Goal: Task Accomplishment & Management: Complete application form

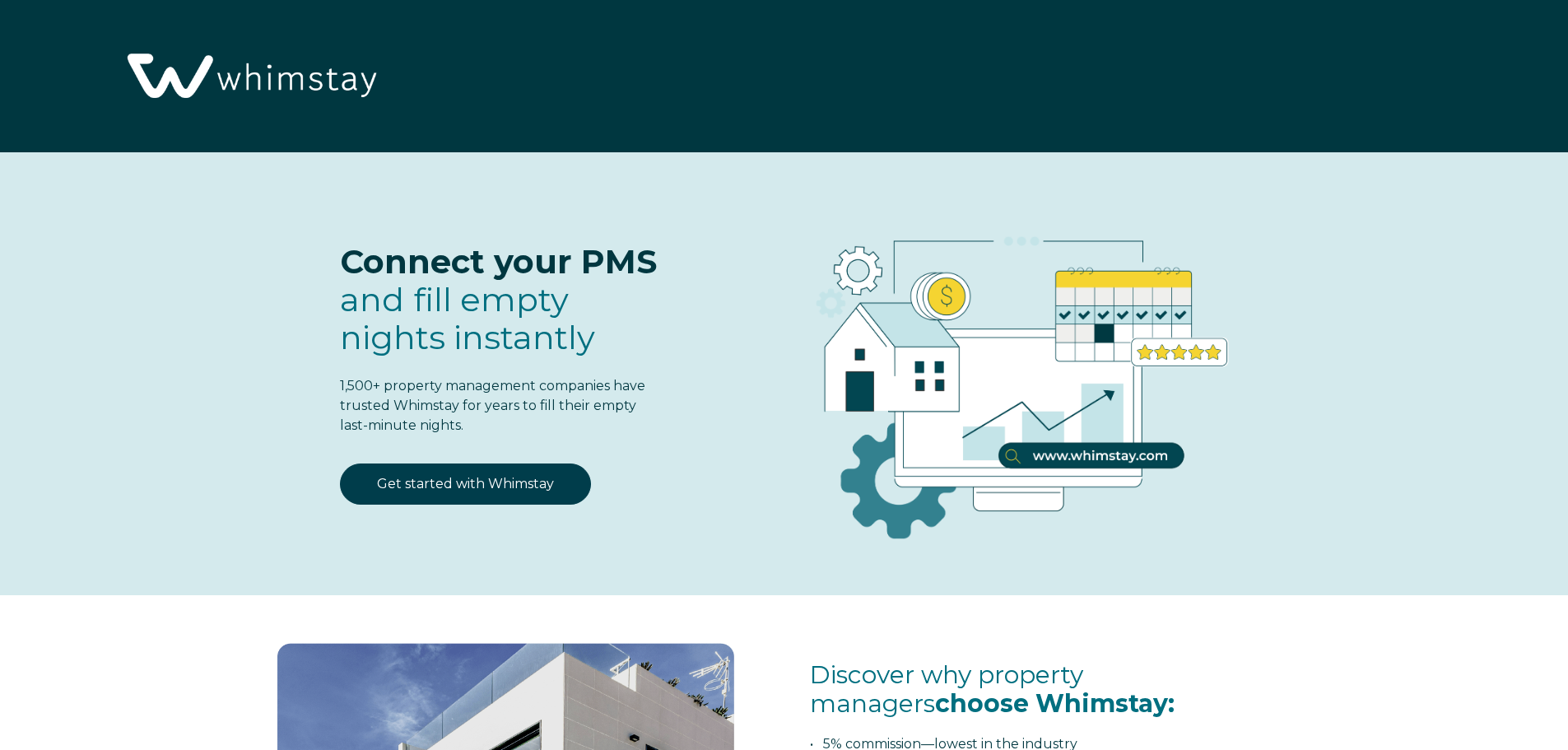
select select "PH"
select select "Standard"
click at [486, 483] on link "Get started with Whimstay" at bounding box center [465, 484] width 251 height 41
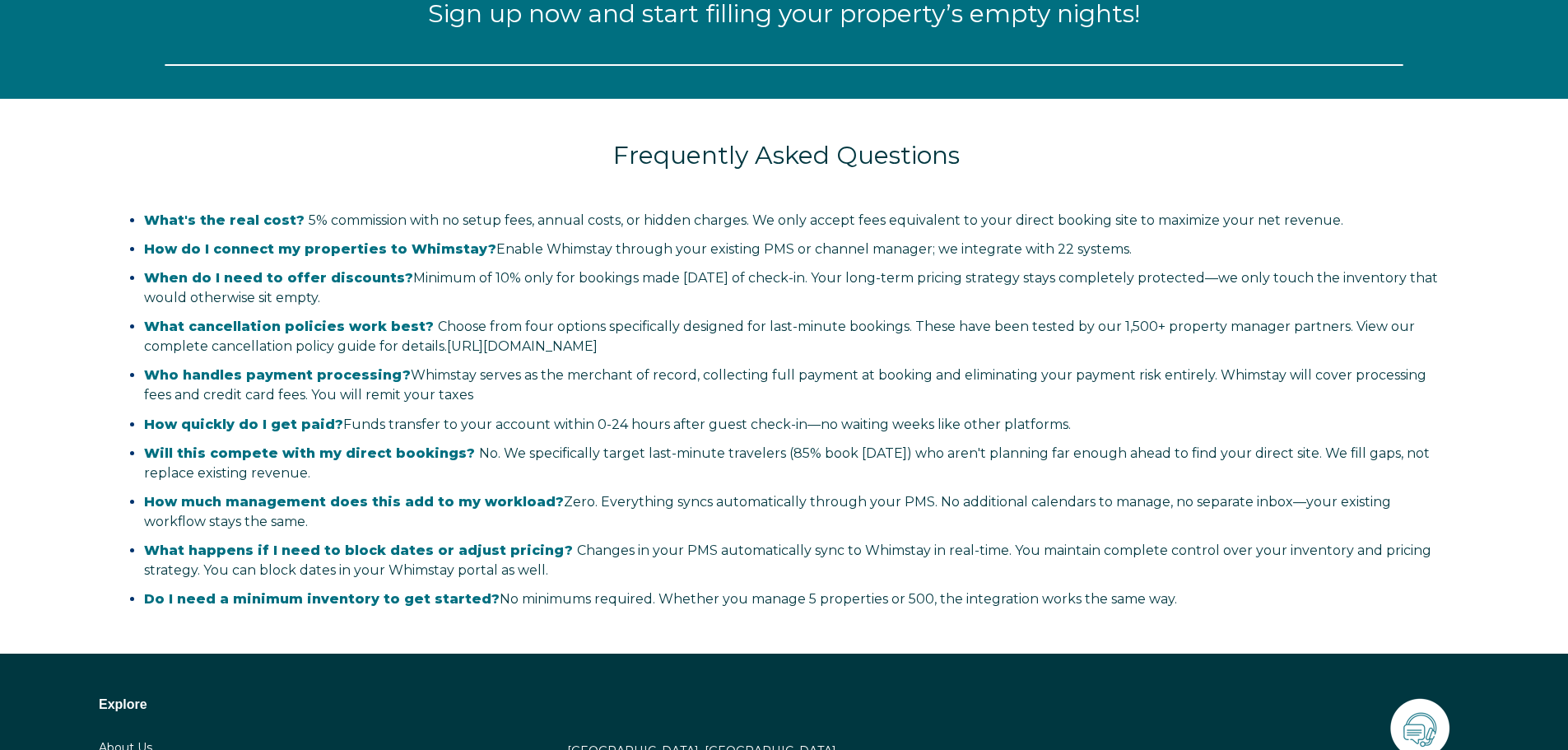
select select "PH"
select select "Standard"
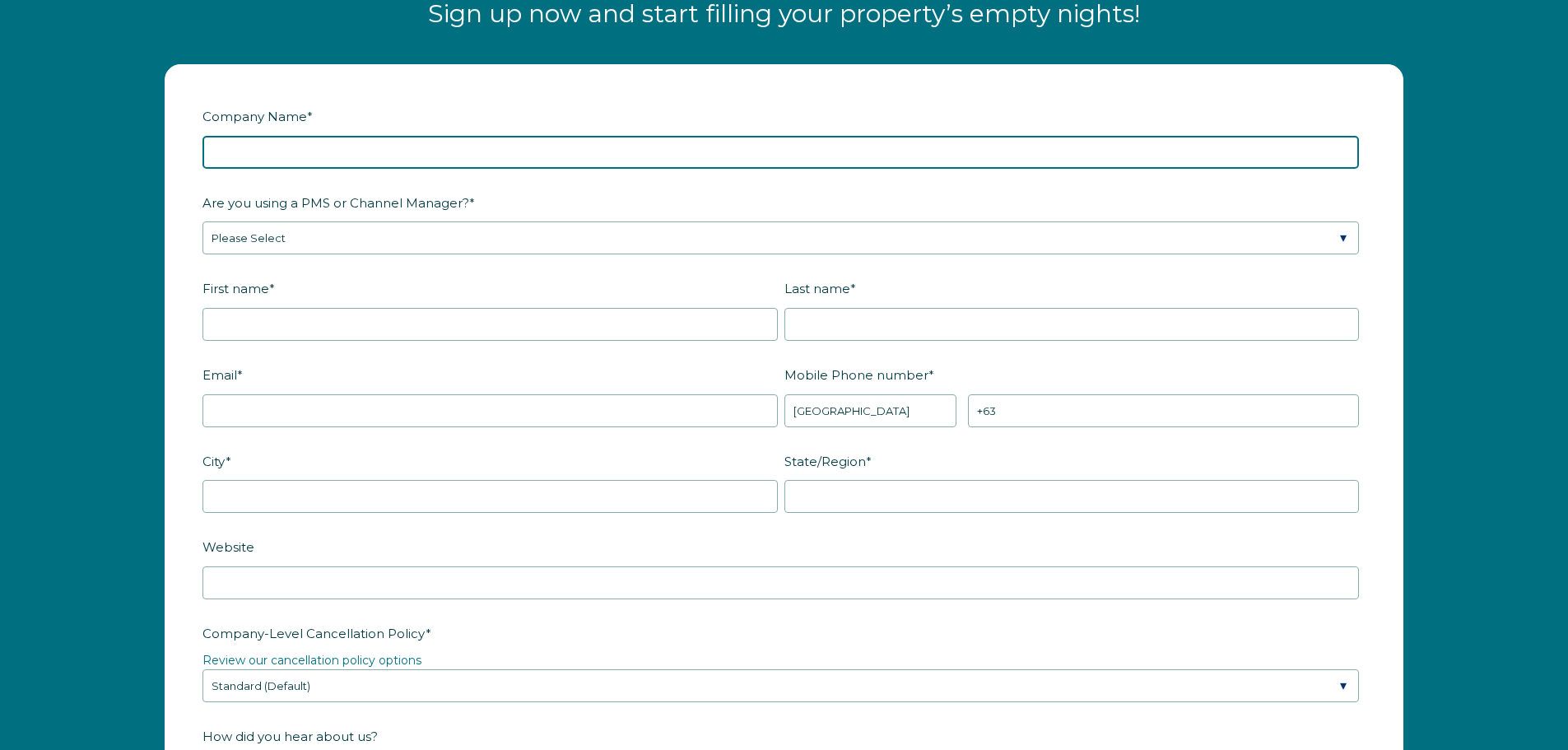
click at [434, 147] on input "Company Name *" at bounding box center [780, 152] width 1157 height 33
type input "Selias Holdings"
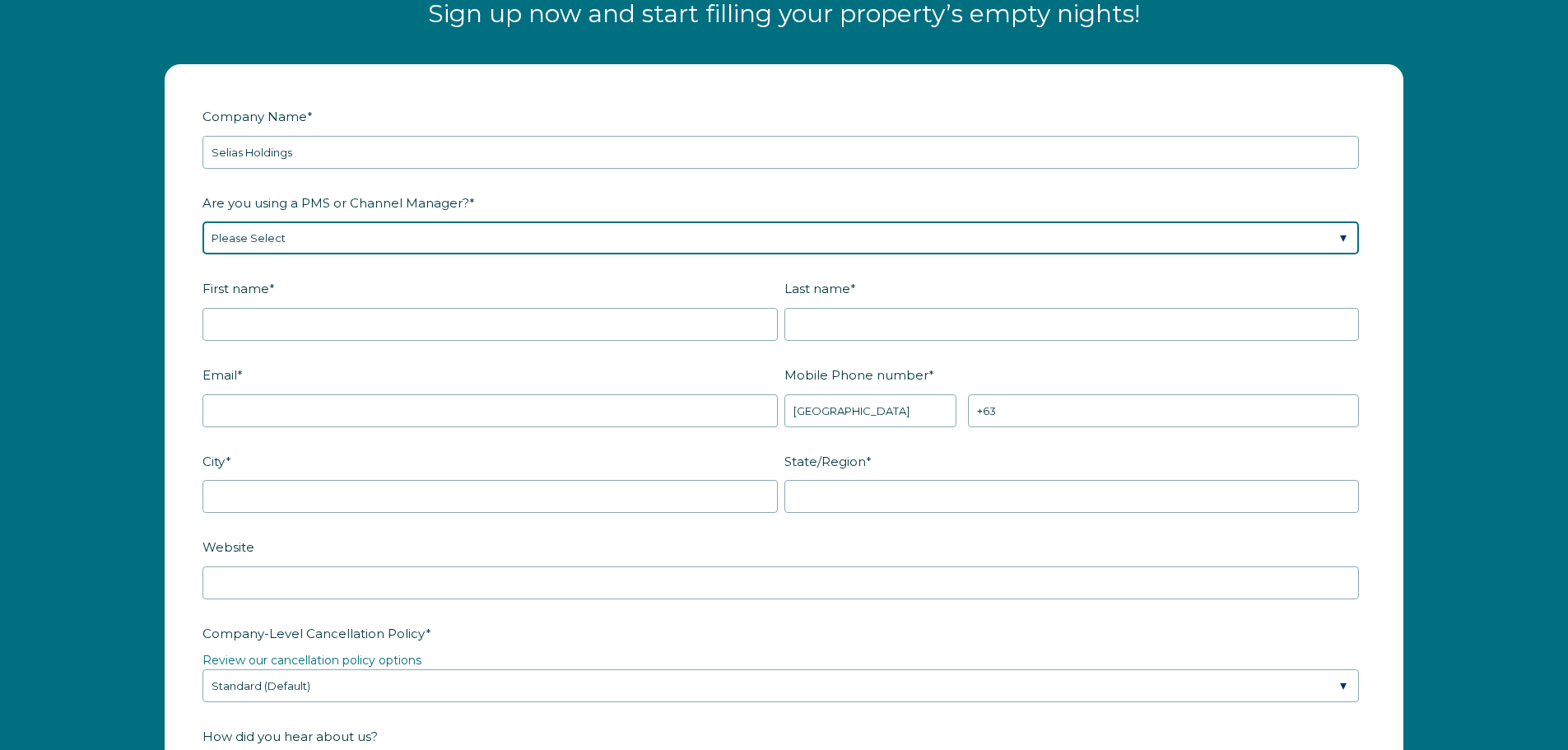
click at [428, 235] on select "Please Select Barefoot BookingPal Boost Brightside CiiRUS Escapia Guesty Hostaw…" at bounding box center [780, 238] width 1157 height 33
select select "Guesty"
click at [202, 222] on select "Please Select Barefoot BookingPal Boost Brightside CiiRUS Escapia Guesty Hostaw…" at bounding box center [780, 238] width 1157 height 33
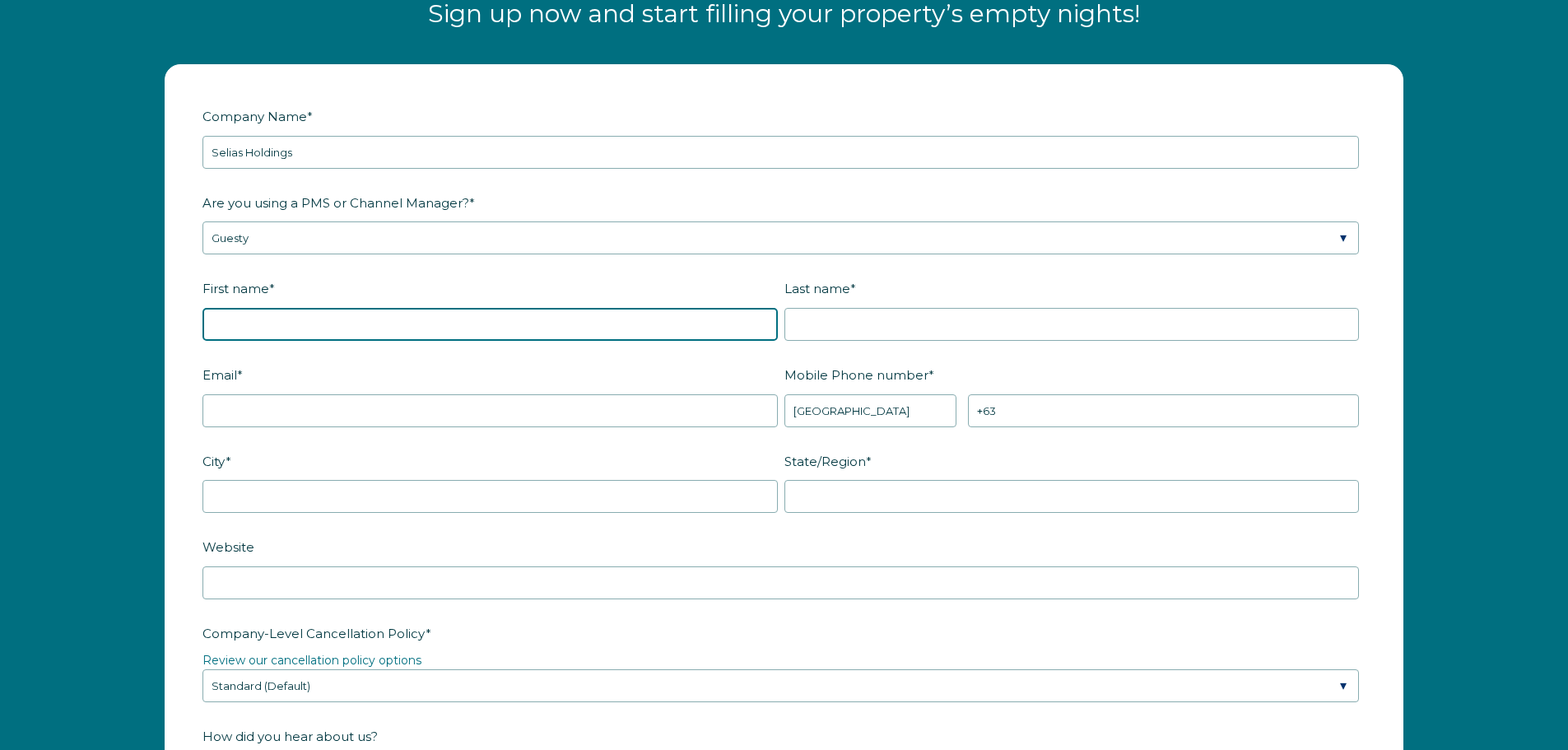
click at [594, 332] on input "First name *" at bounding box center [490, 324] width 575 height 33
type input "[PERSON_NAME]"
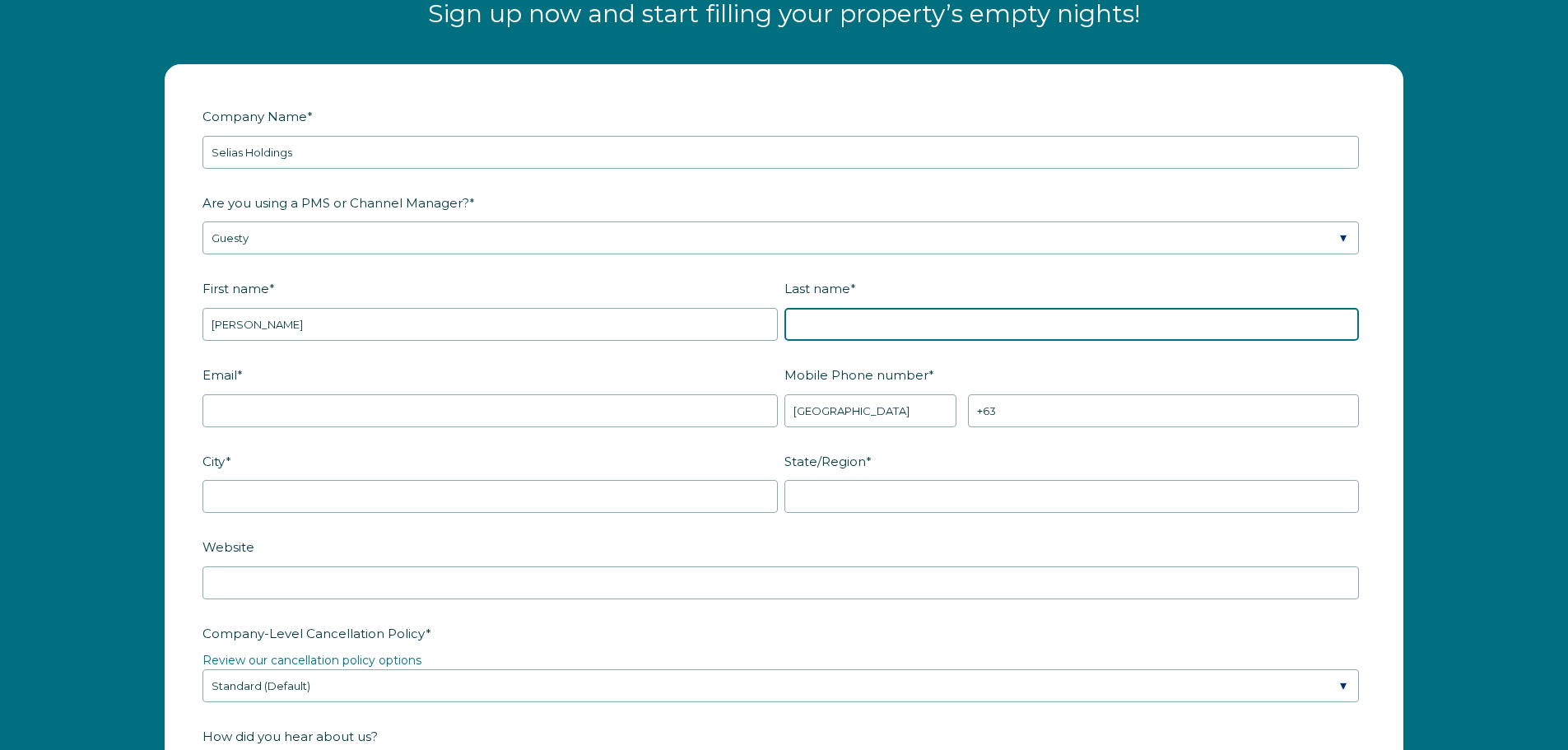
click at [811, 328] on input "Last name *" at bounding box center [1072, 324] width 575 height 33
type input "[PERSON_NAME]"
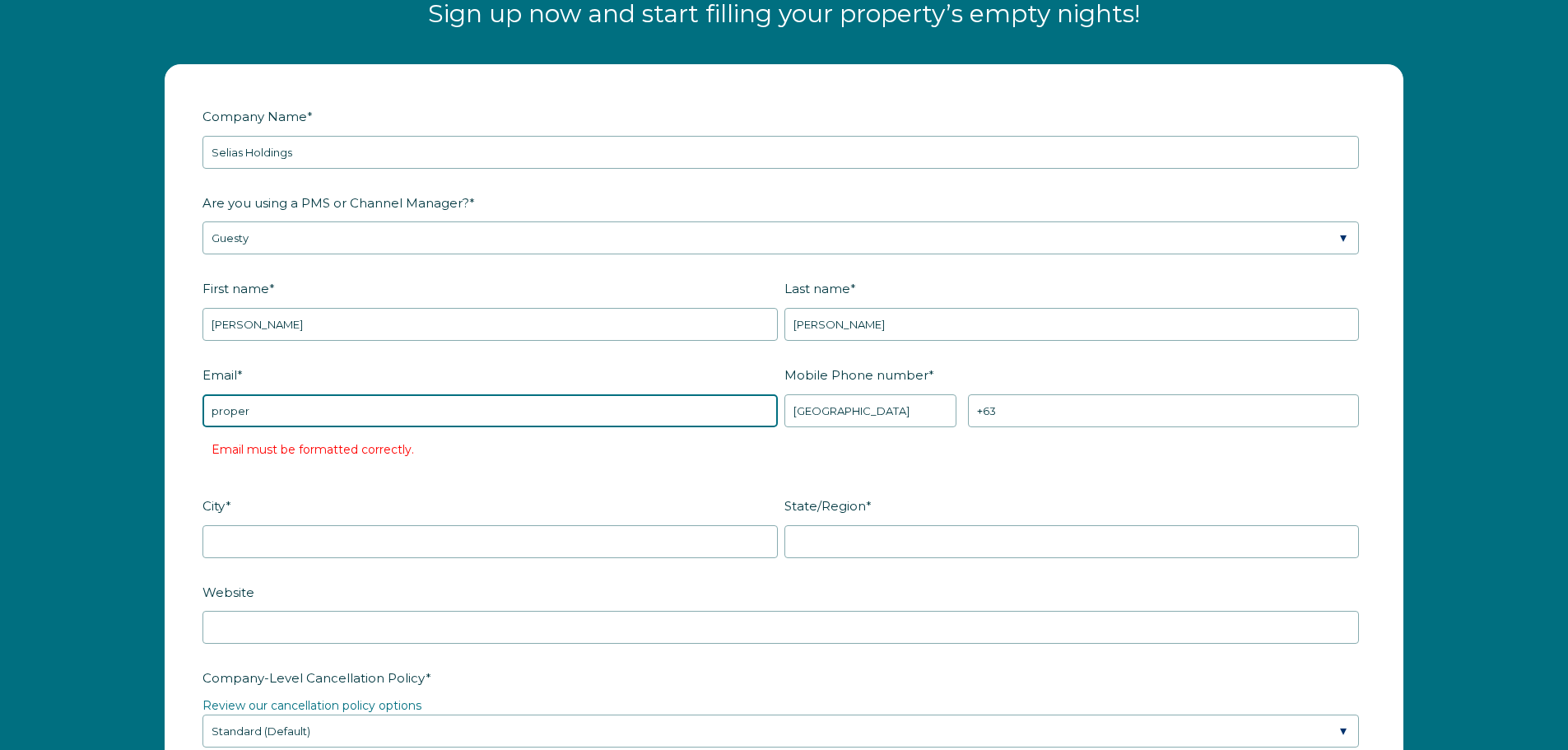
click at [541, 411] on input "proper" at bounding box center [490, 411] width 575 height 33
type input "[EMAIL_ADDRESS][DOMAIN_NAME]"
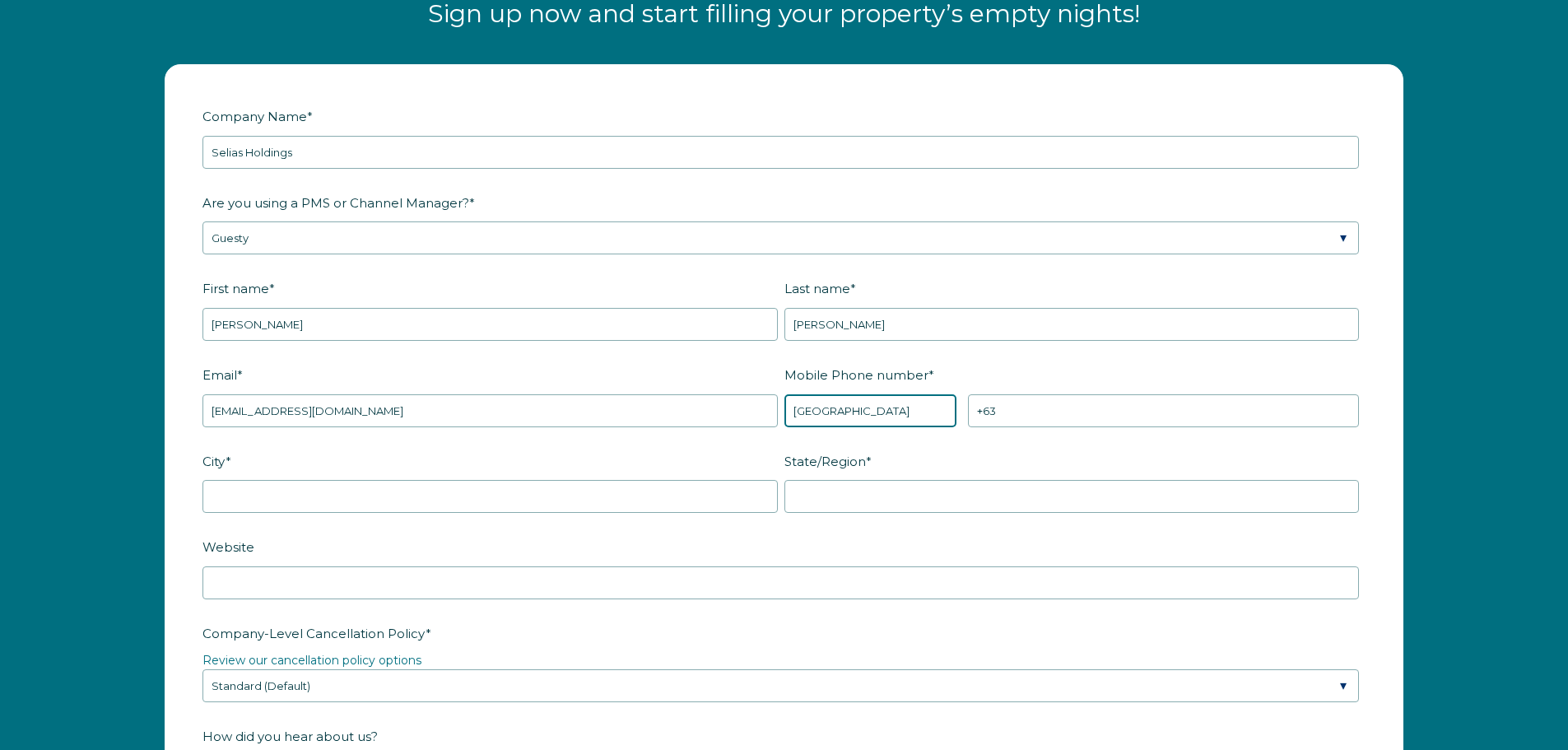
click at [887, 407] on select "* [GEOGRAPHIC_DATA] (‫[GEOGRAPHIC_DATA]‬‎) [GEOGRAPHIC_DATA] ([GEOGRAPHIC_DATA]…" at bounding box center [870, 411] width 173 height 33
select select "US"
click at [784, 395] on select "* [GEOGRAPHIC_DATA] (‫[GEOGRAPHIC_DATA]‬‎) [GEOGRAPHIC_DATA] ([GEOGRAPHIC_DATA]…" at bounding box center [870, 411] width 173 height 33
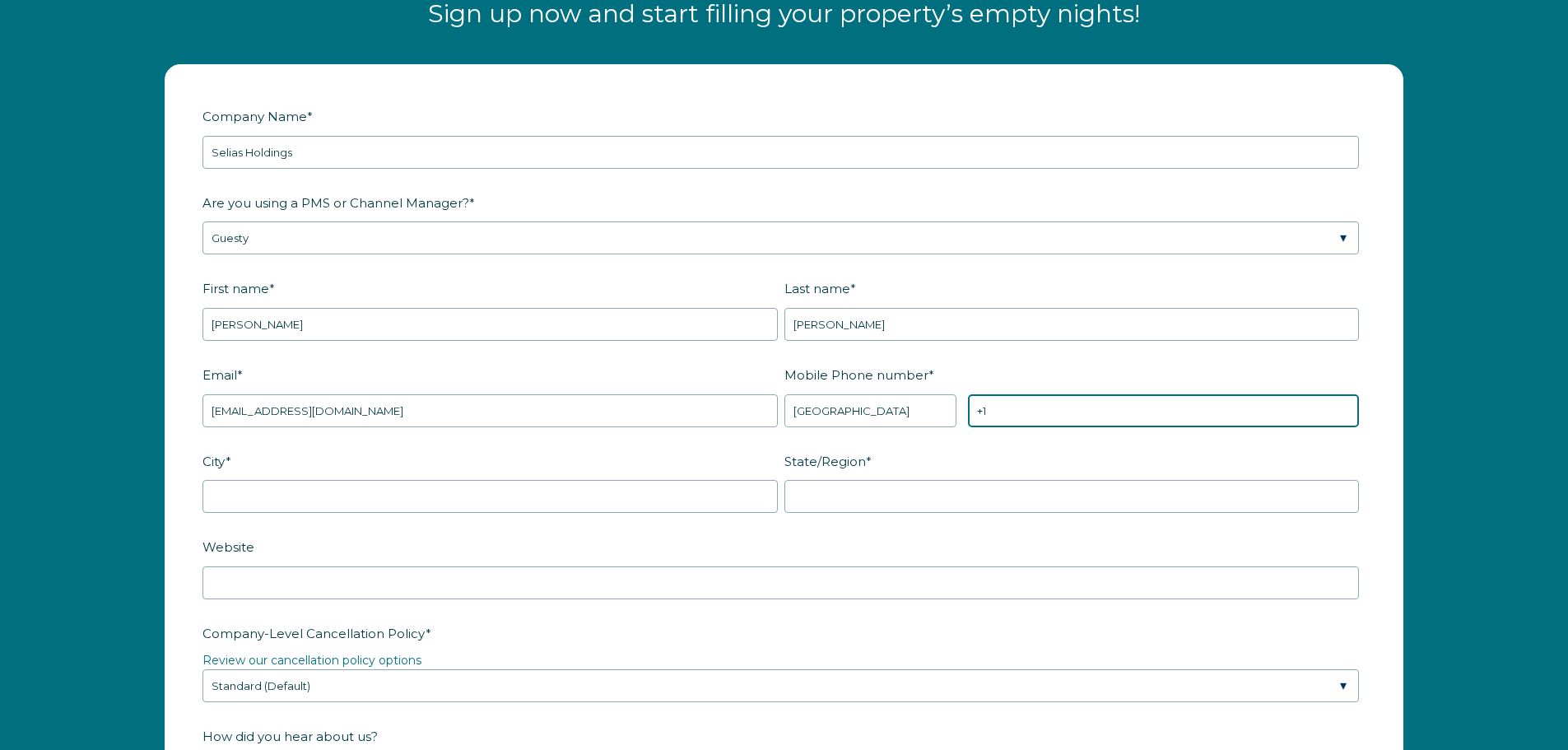
click at [1050, 420] on input "+1" at bounding box center [1163, 411] width 391 height 33
click at [1100, 412] on input "+1" at bounding box center [1163, 411] width 391 height 33
paste input "‪[PHONE_NUMBER]‬"
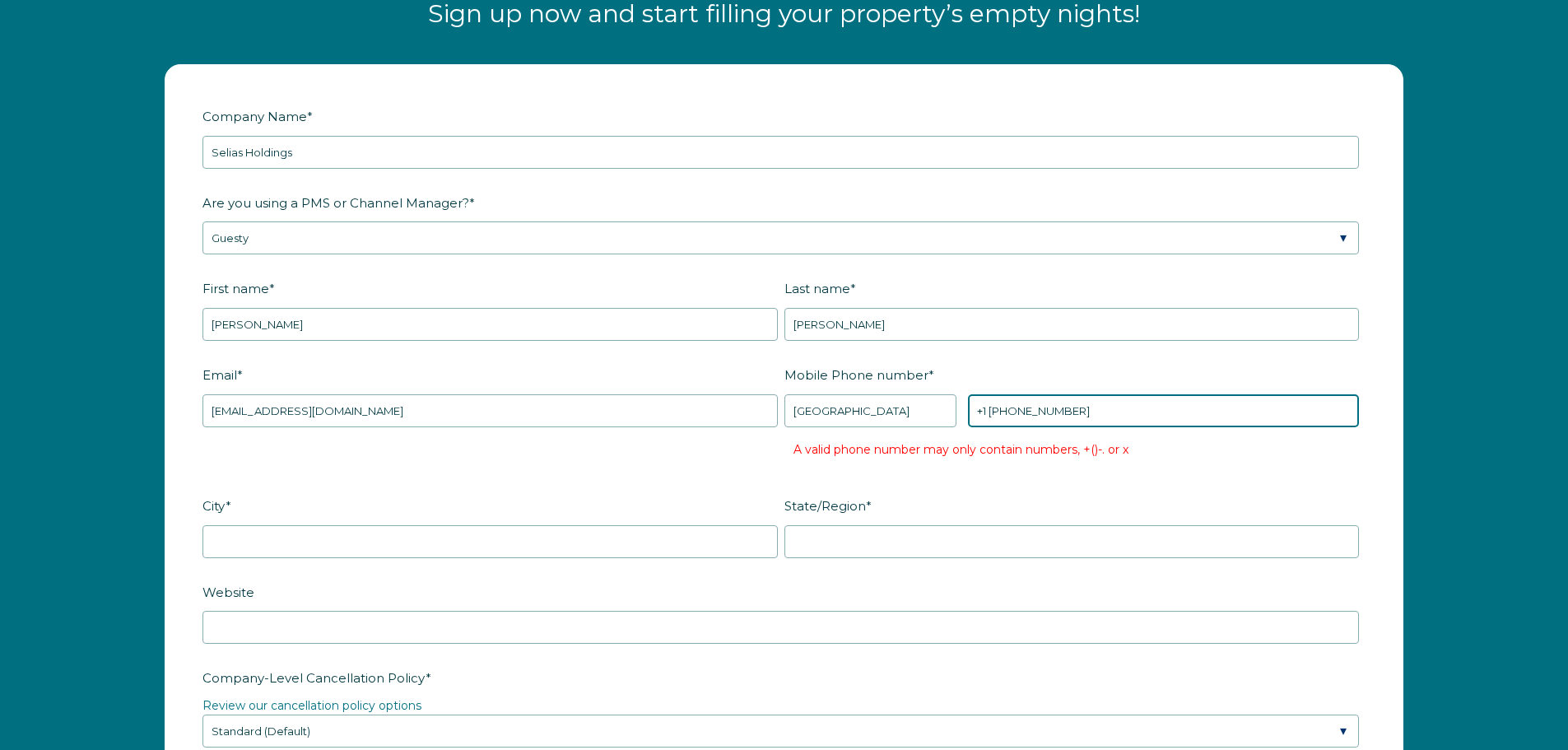
drag, startPoint x: 1035, startPoint y: 412, endPoint x: 1037, endPoint y: 441, distance: 29.1
click at [1035, 414] on input "+1 ‪[PHONE_NUMBER]‬" at bounding box center [1163, 411] width 391 height 33
click at [1013, 414] on input "+1 ‪[PHONE_NUMBER]‬" at bounding box center [1163, 411] width 391 height 33
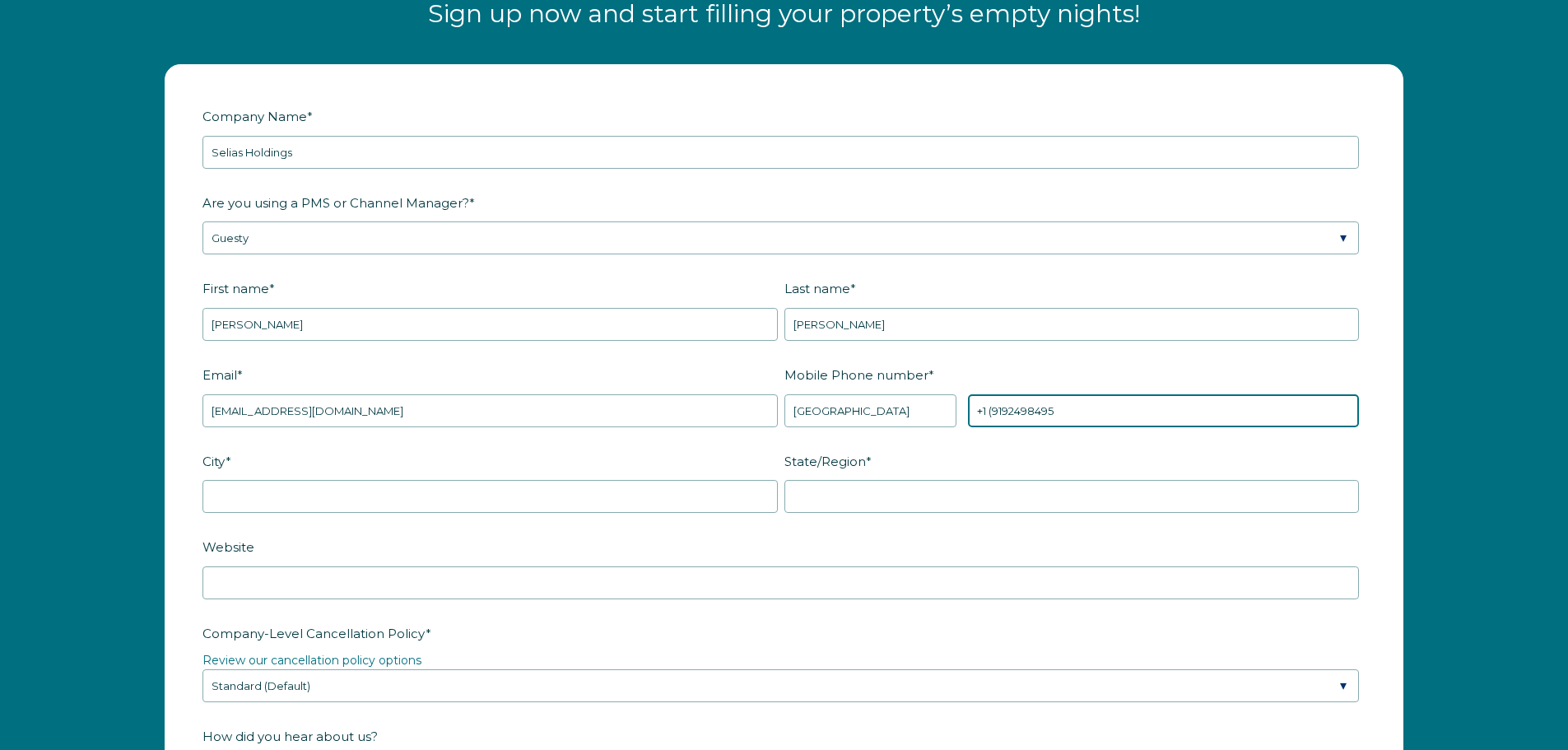
click at [994, 417] on input "+1 ‪(9192498495‬" at bounding box center [1163, 411] width 391 height 33
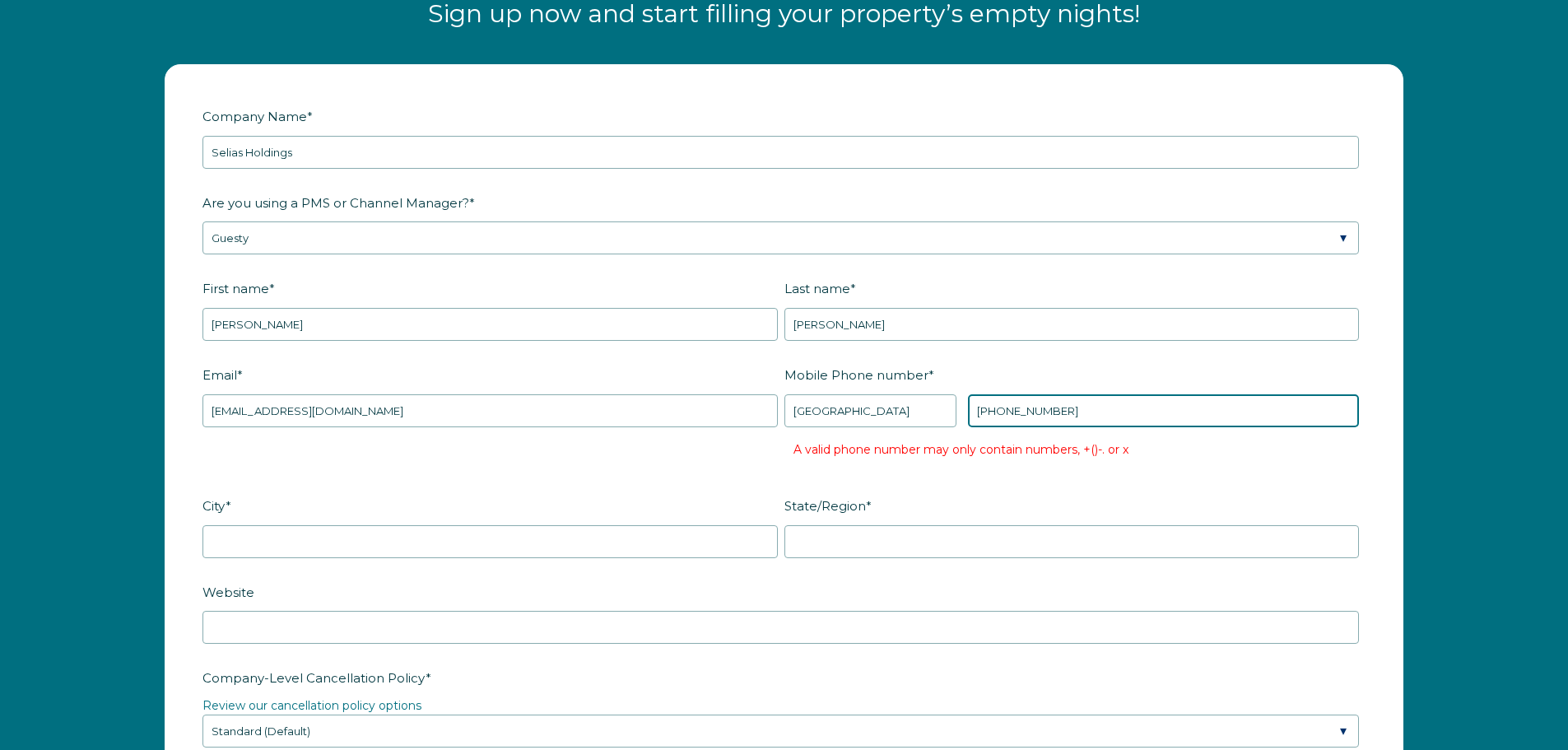
drag, startPoint x: 982, startPoint y: 417, endPoint x: 954, endPoint y: 418, distance: 28.0
click at [954, 418] on div "* [GEOGRAPHIC_DATA] (‫[GEOGRAPHIC_DATA]‬‎) [GEOGRAPHIC_DATA] ([GEOGRAPHIC_DATA]…" at bounding box center [1072, 411] width 575 height 33
click at [1030, 493] on label "State/Region *" at bounding box center [1075, 506] width 582 height 29
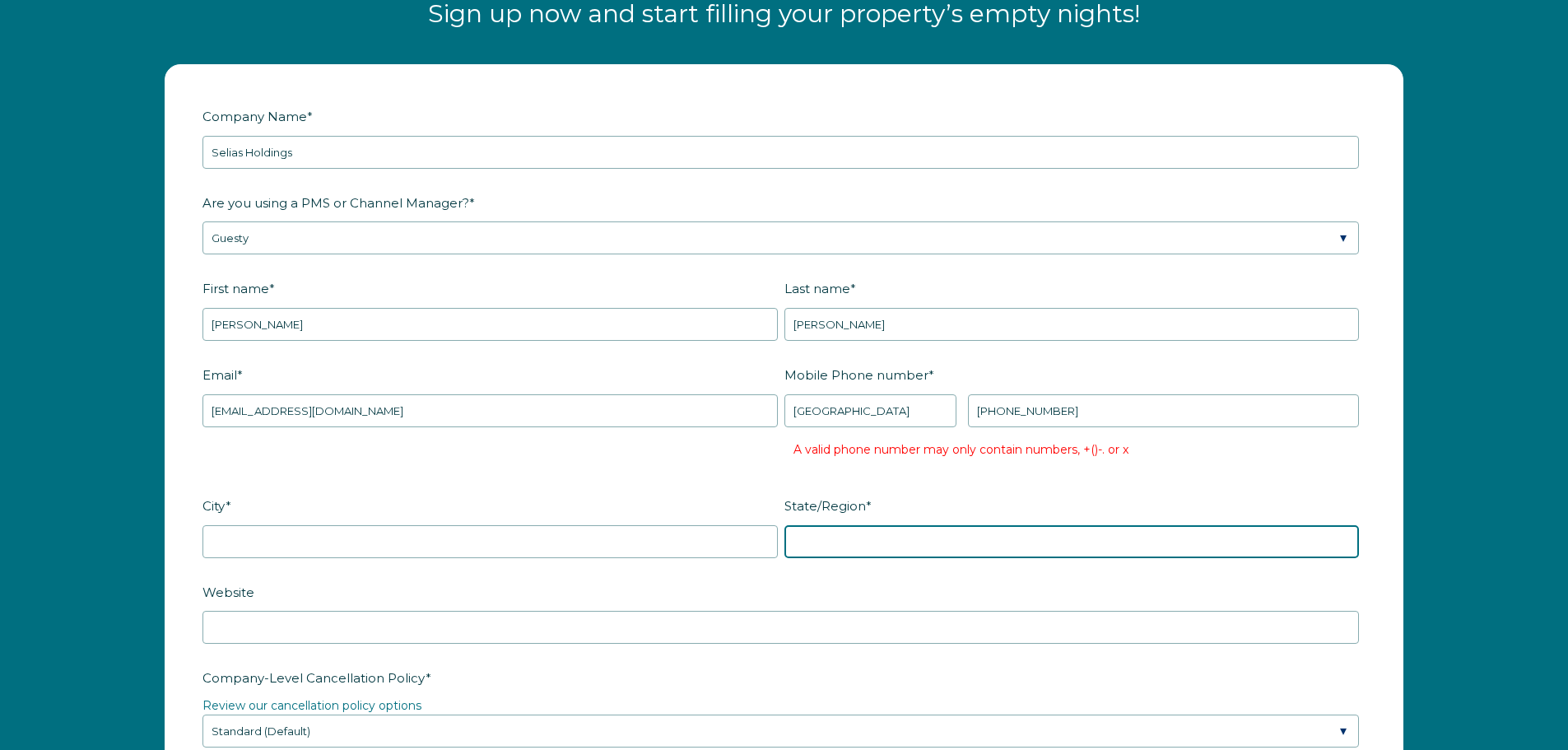
click at [1030, 526] on input "State/Region *" at bounding box center [1072, 542] width 575 height 33
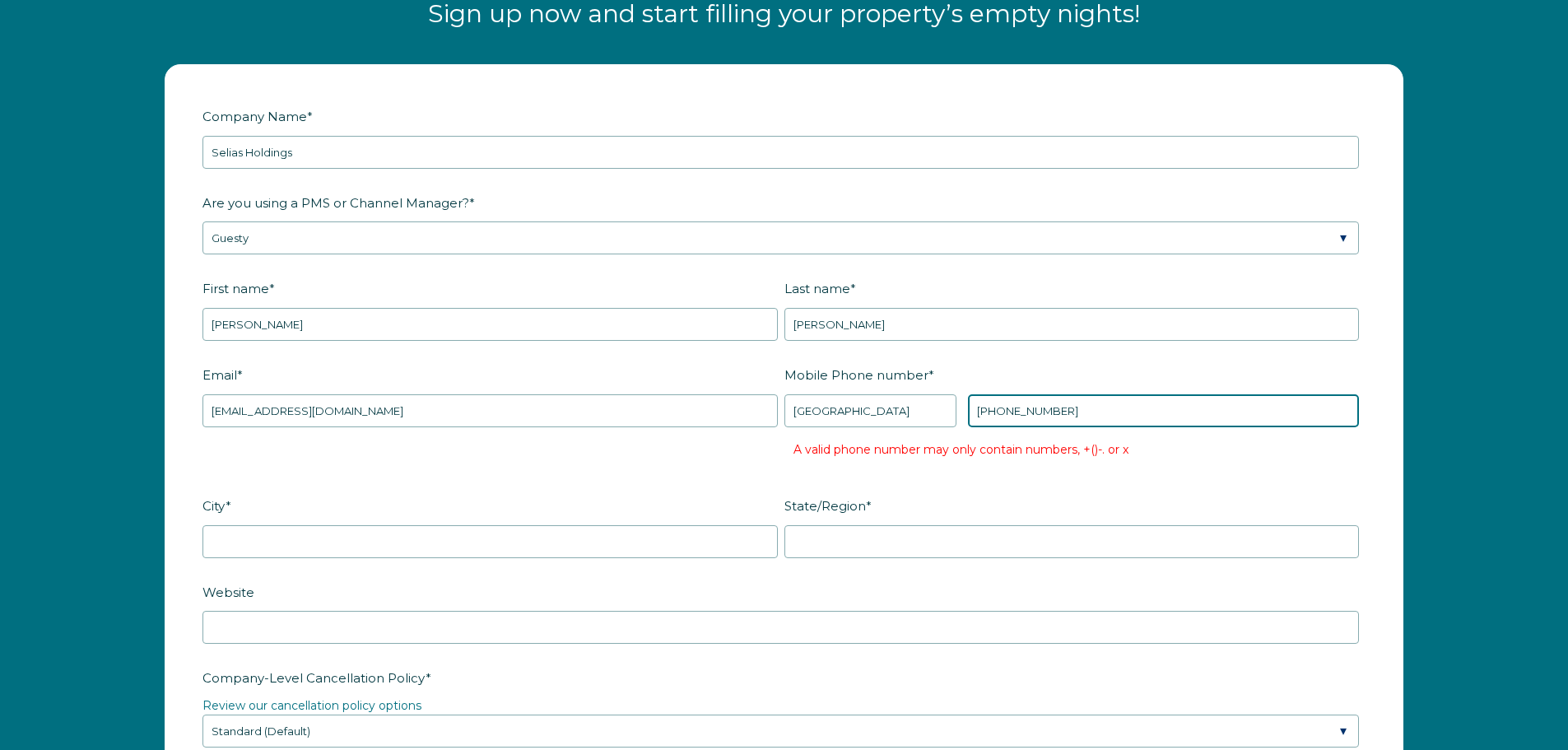
click at [1022, 417] on input "[PHONE_NUMBER]‬" at bounding box center [1163, 411] width 391 height 33
click at [1062, 416] on input "[PHONE_NUMBER]‬" at bounding box center [1163, 411] width 391 height 33
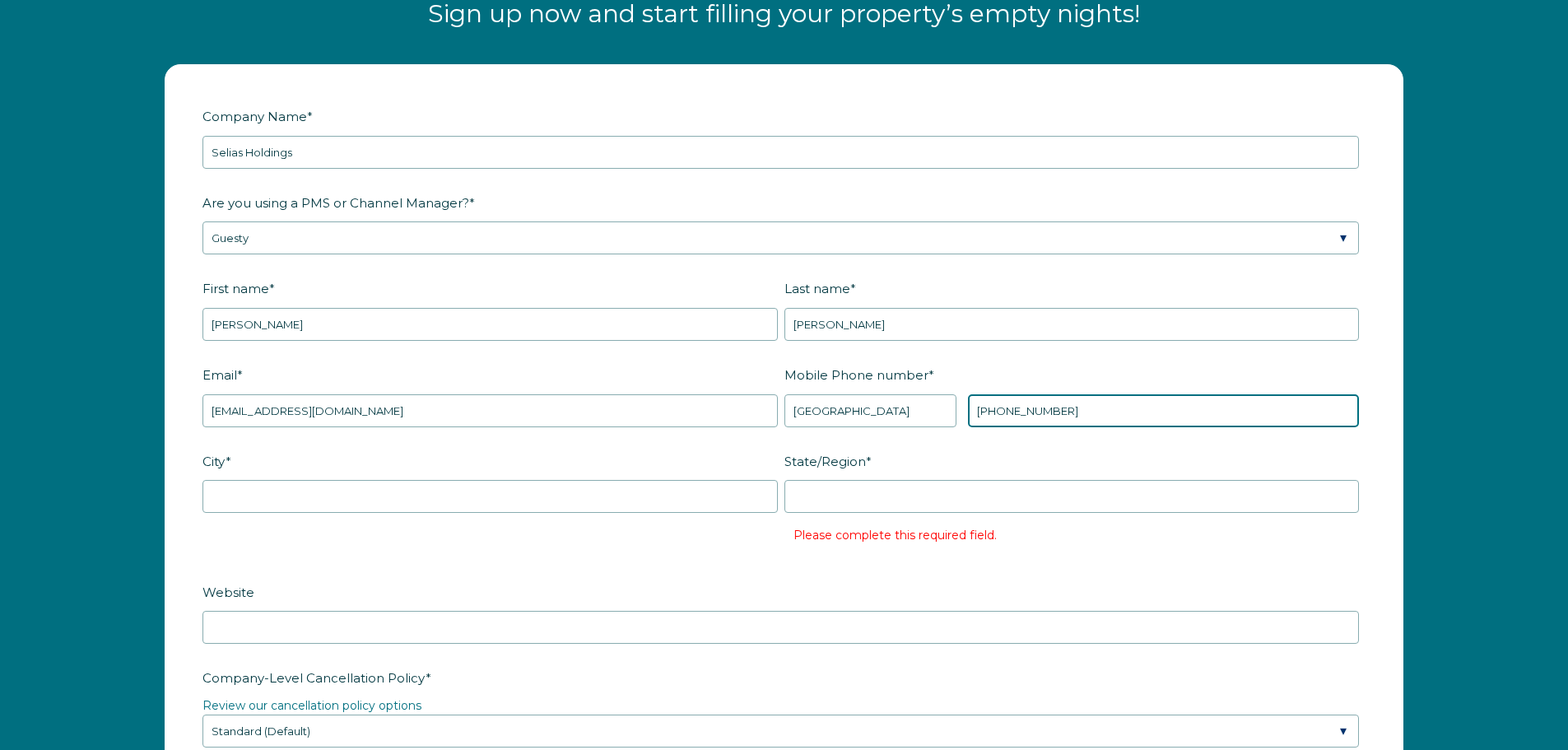
type input "[PHONE_NUMBER]"
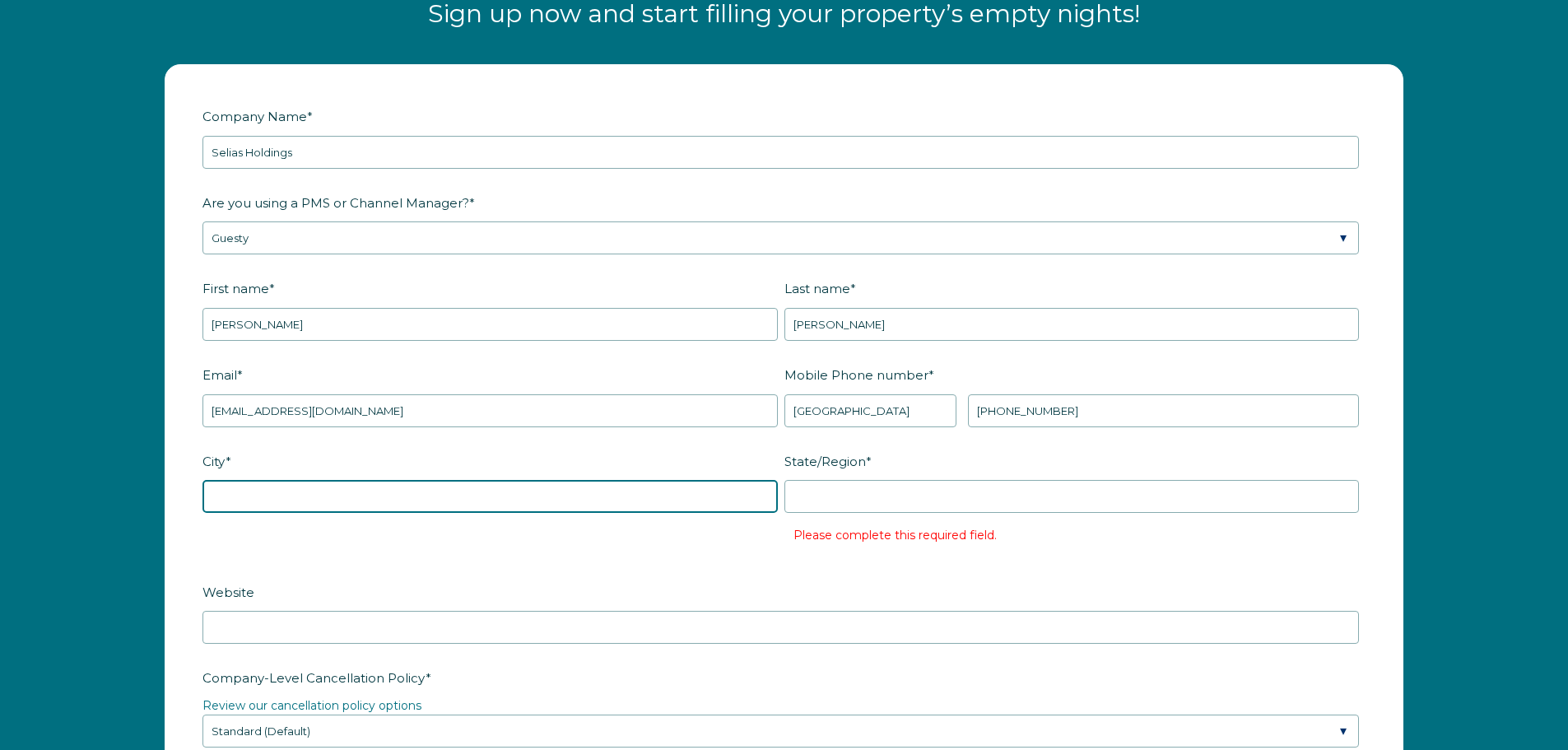
click at [291, 490] on input "City *" at bounding box center [490, 497] width 575 height 33
type input "[GEOGRAPHIC_DATA]"
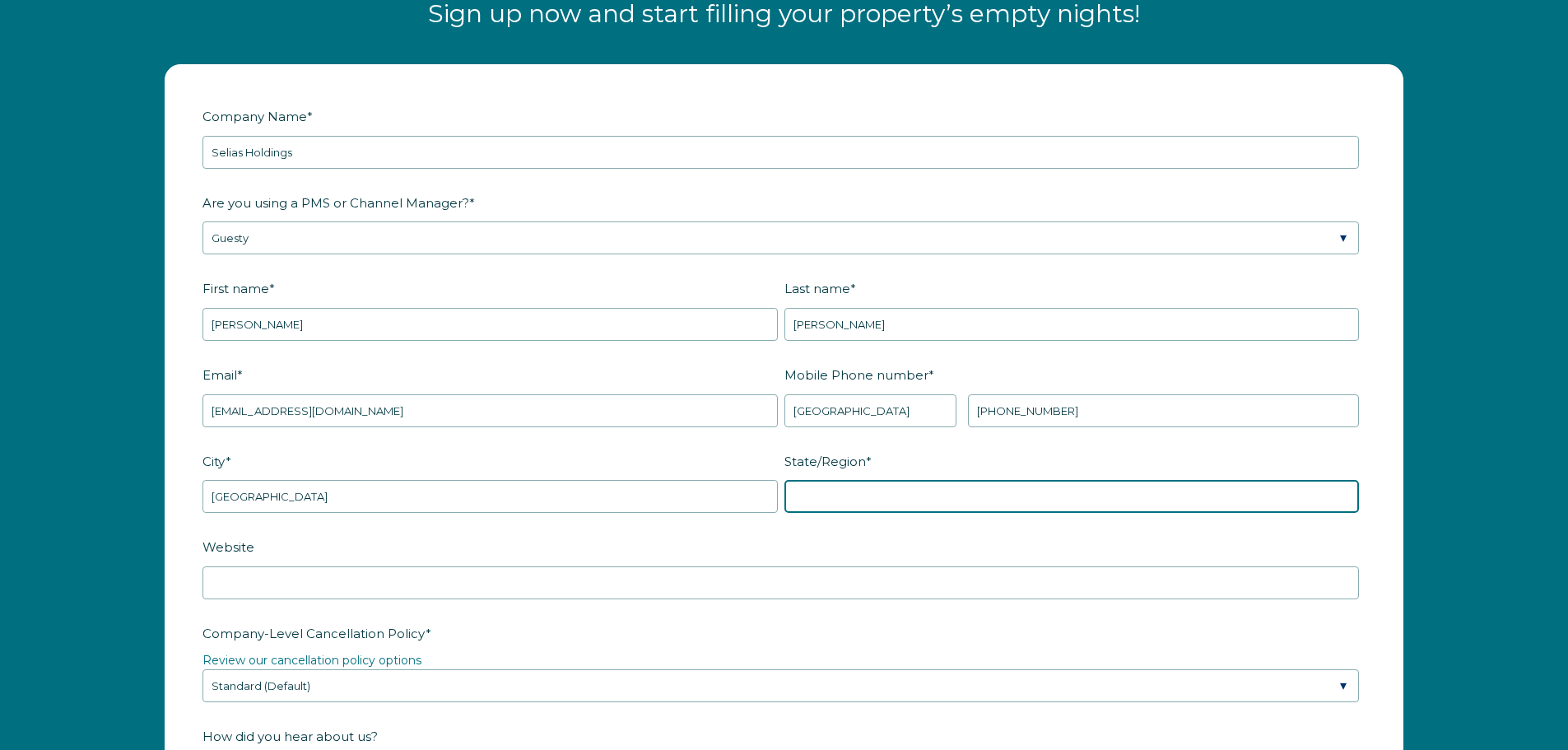
type input "N"
type input "NC"
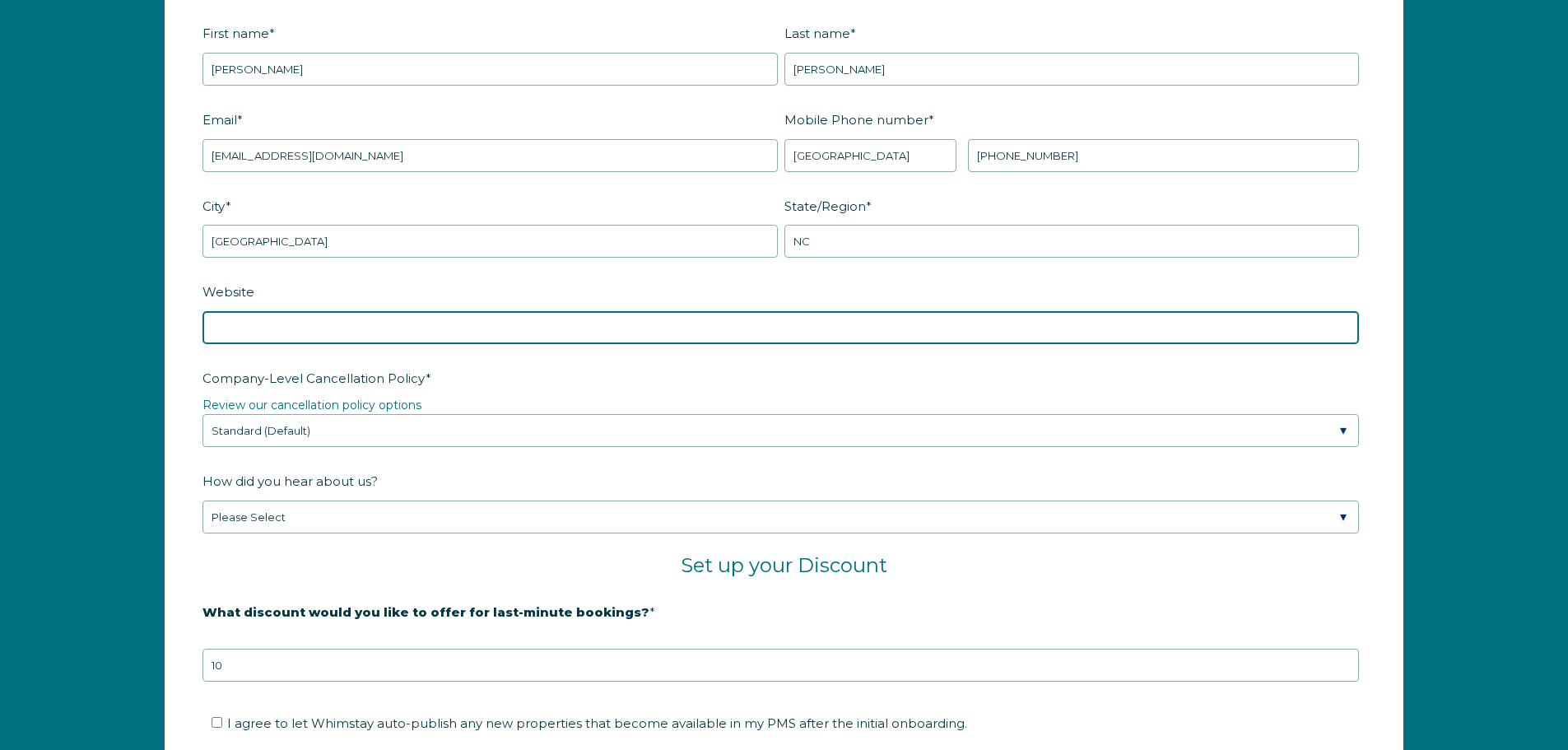
scroll to position [2486, 0]
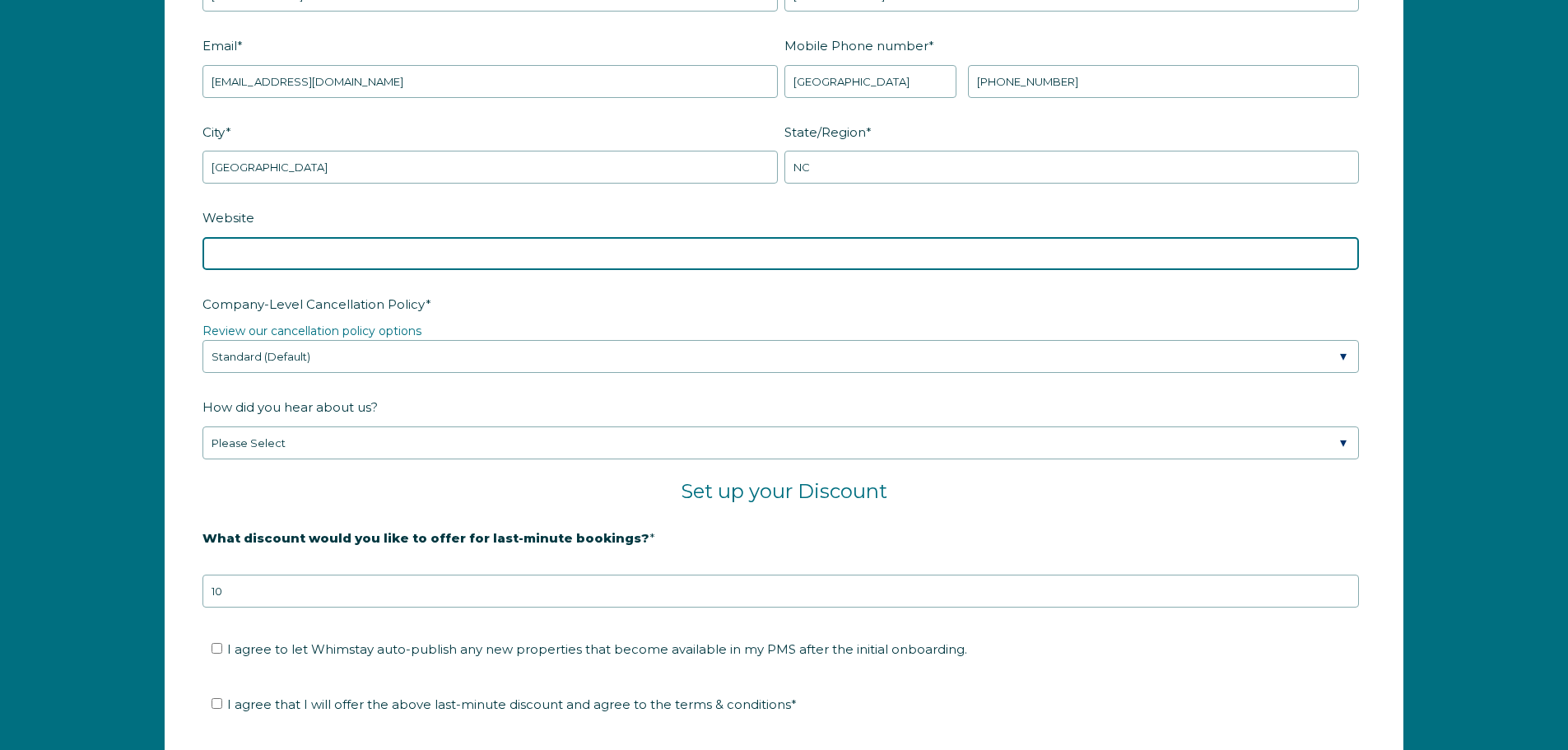
paste input "[URL][DOMAIN_NAME]"
type input "[URL][DOMAIN_NAME]"
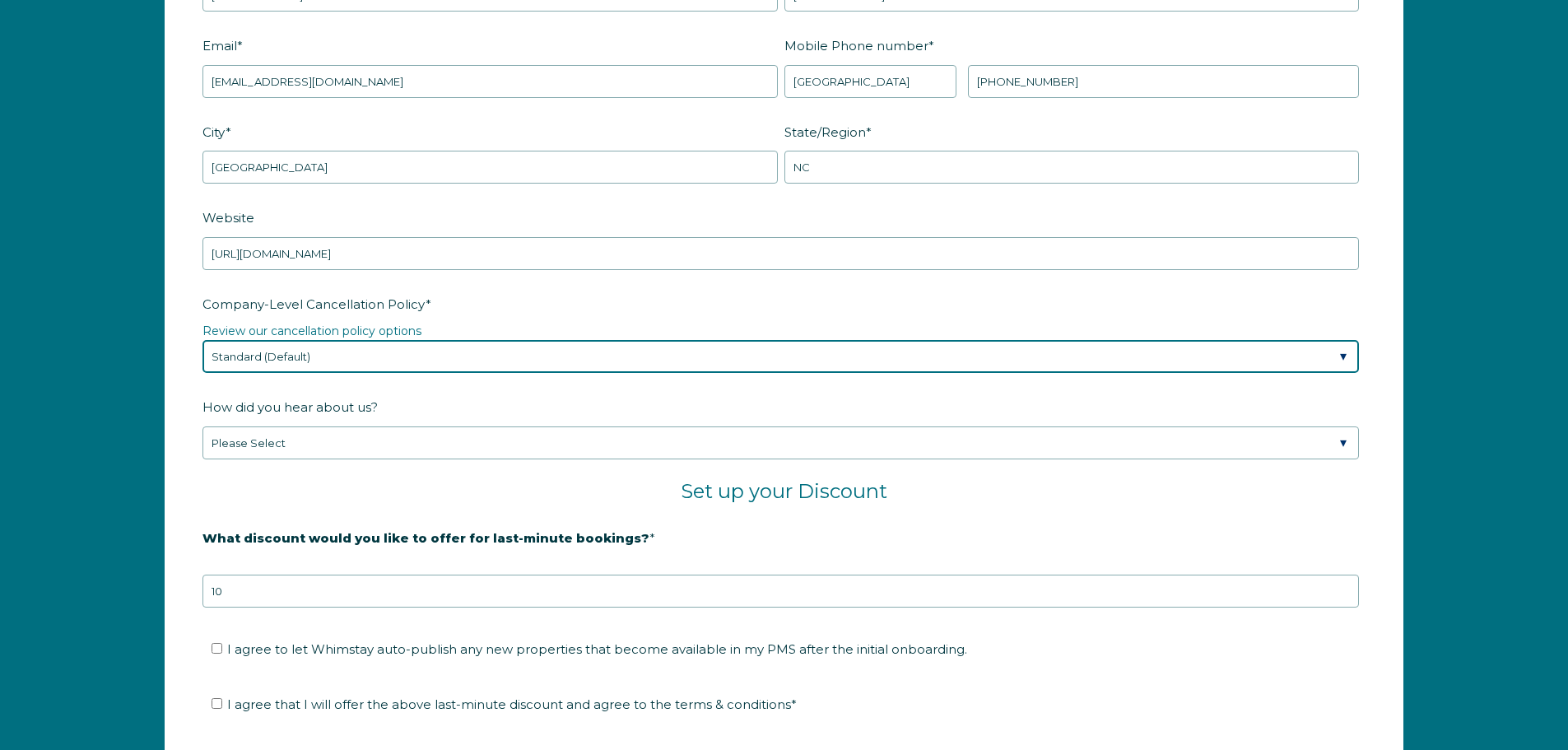
click at [365, 360] on select "Please Select Partial Standard (Default) Moderate Strict" at bounding box center [780, 356] width 1157 height 33
select select "Moderate"
click at [202, 340] on select "Please Select Partial Standard (Default) Moderate Strict" at bounding box center [780, 356] width 1157 height 33
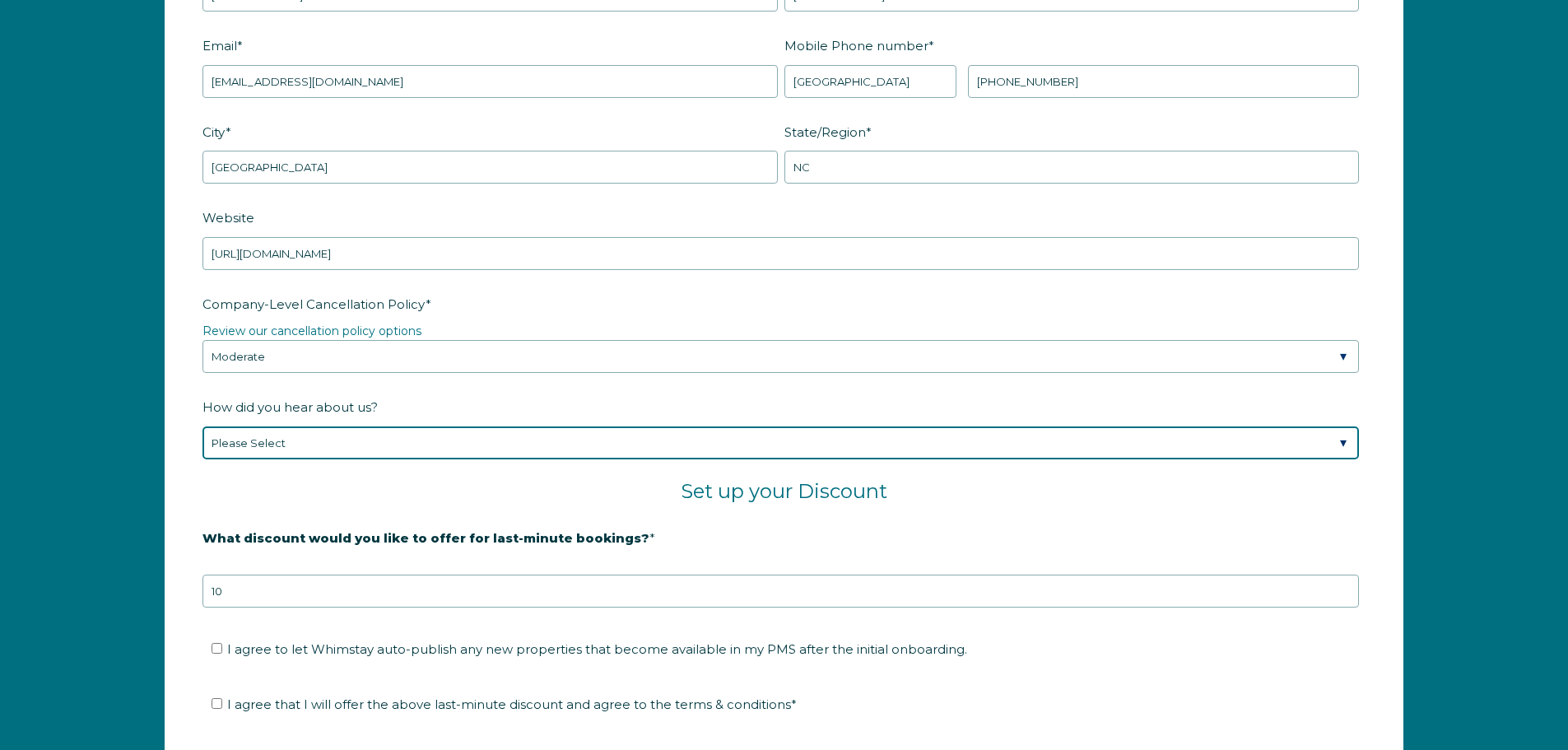
click at [585, 444] on select "Please Select Found Whimstay through a Google search Spoke to a Whimstay salesp…" at bounding box center [780, 443] width 1157 height 33
select select "Other"
click at [202, 427] on select "Please Select Found Whimstay through a Google search Spoke to a Whimstay salesp…" at bounding box center [780, 443] width 1157 height 33
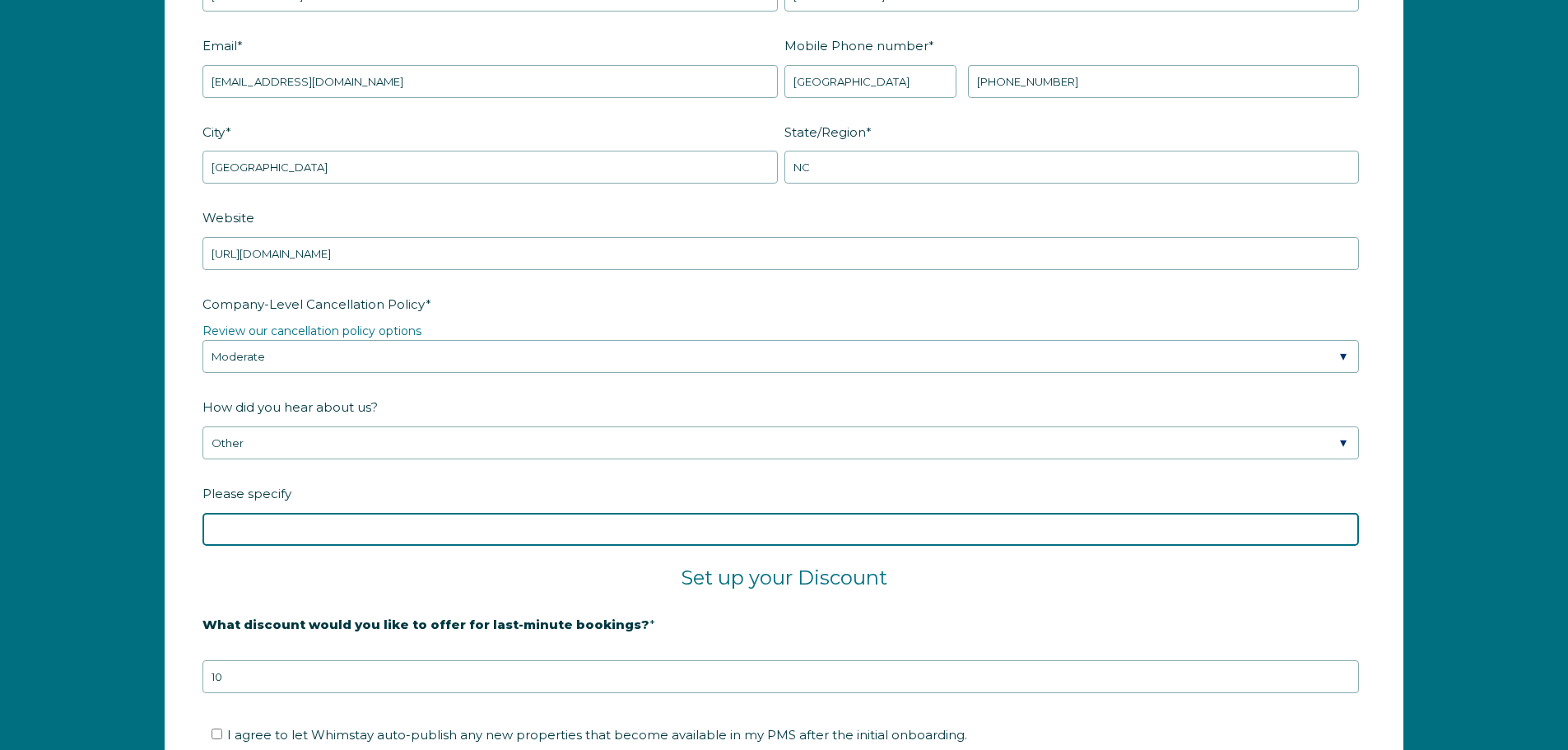
click at [258, 529] on input "Please specify" at bounding box center [780, 529] width 1157 height 33
type input "Guesty"
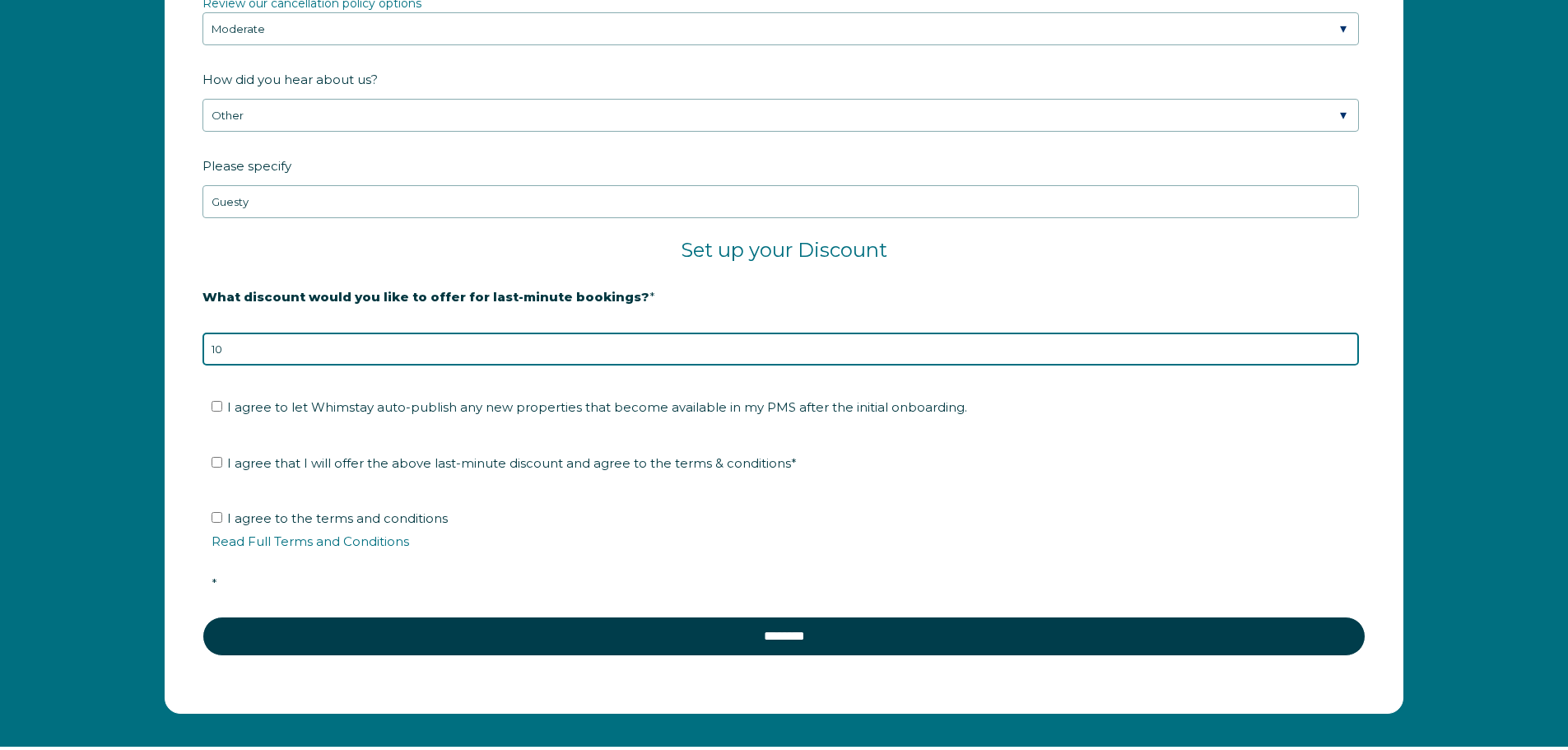
scroll to position [2816, 0]
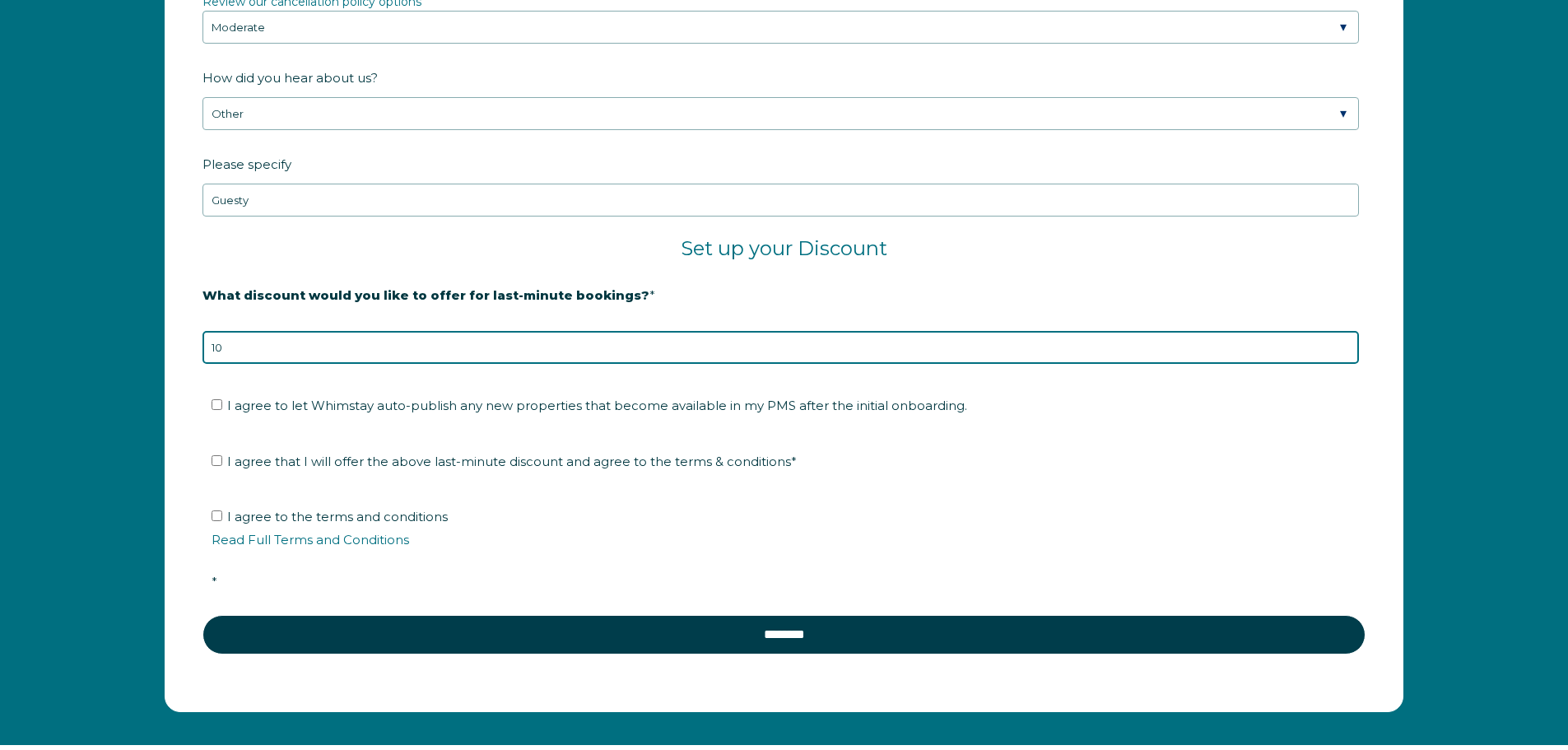
click at [330, 344] on input "10" at bounding box center [780, 347] width 1157 height 33
drag, startPoint x: 273, startPoint y: 353, endPoint x: 90, endPoint y: 340, distance: 183.5
click at [90, 340] on div "Company Name * Selias Holdings Are you using a PMS or Channel Manager? * Please…" at bounding box center [784, 66] width 1568 height 1356
type input "10"
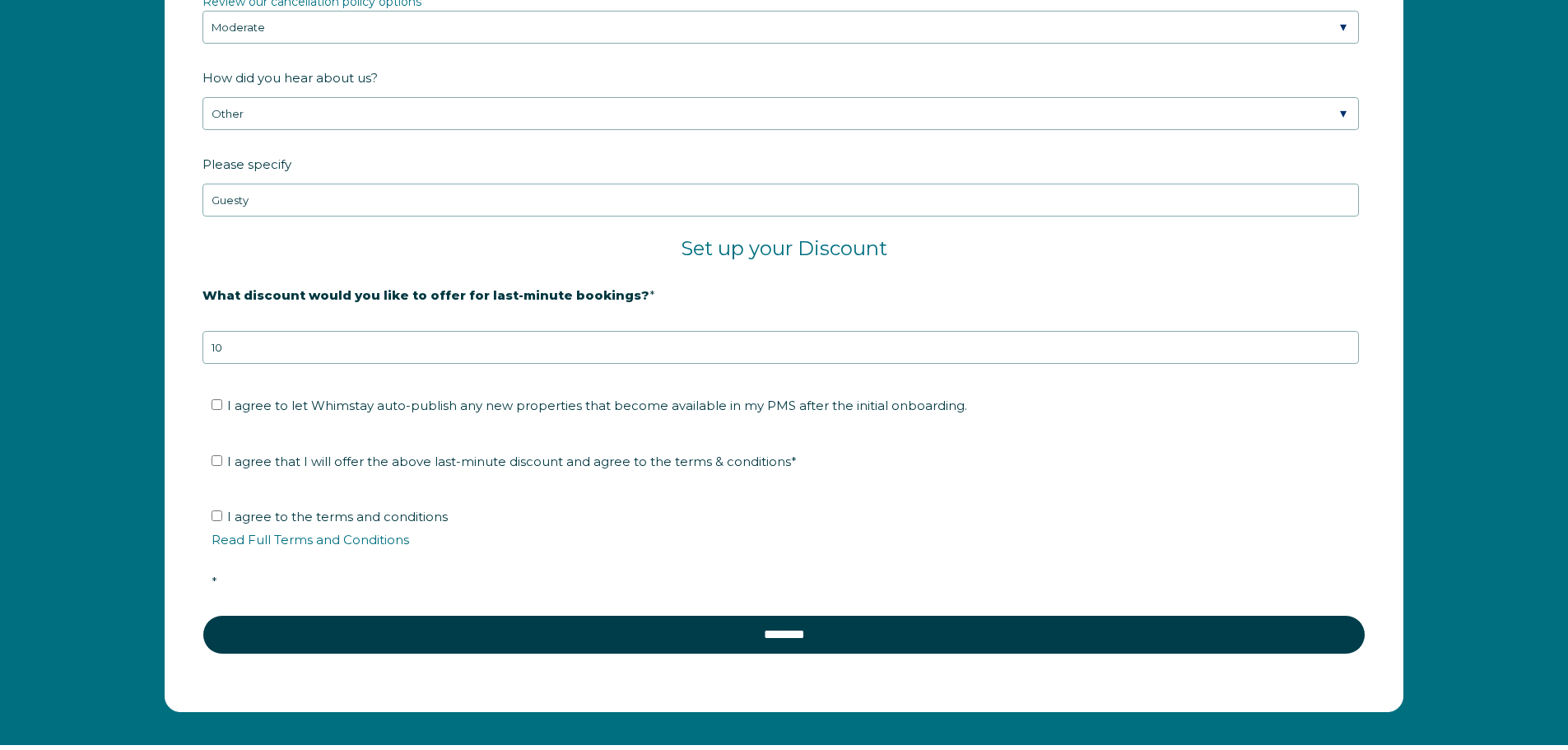
click at [274, 518] on span "I agree to the terms and conditions Read Full Terms and Conditions *" at bounding box center [790, 549] width 1157 height 81
click at [223, 518] on input "I agree to the terms and conditions Read Full Terms and Conditions *" at bounding box center [217, 516] width 11 height 11
checkbox input "true"
click at [286, 457] on span "I agree that I will offer the above last-minute discount and agree to the terms…" at bounding box center [512, 462] width 569 height 15
click at [223, 457] on input "I agree that I will offer the above last-minute discount and agree to the terms…" at bounding box center [217, 461] width 11 height 11
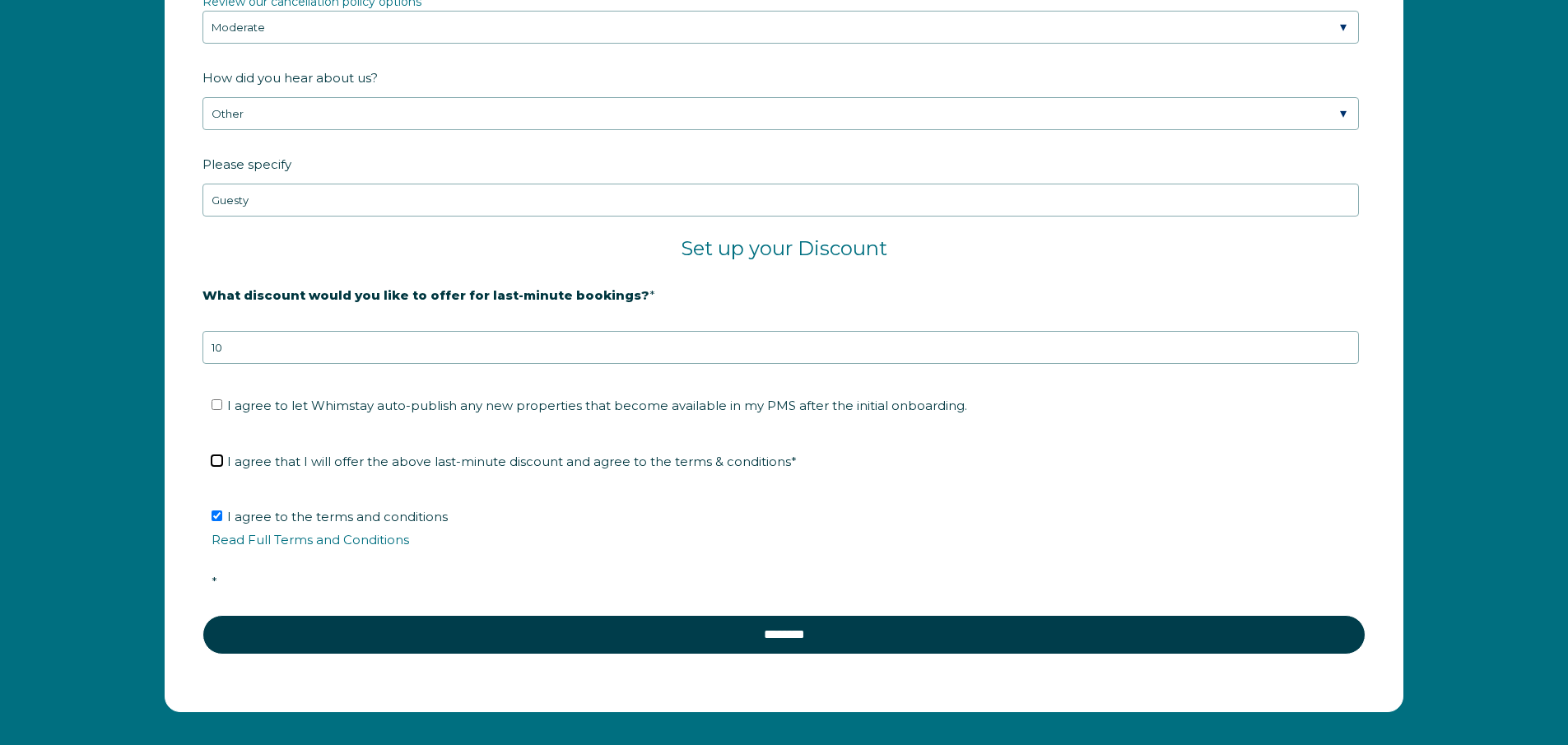
checkbox input "true"
click at [305, 401] on span "I agree to let Whimstay auto-publish any new properties that become available i…" at bounding box center [597, 406] width 740 height 15
click at [223, 401] on input "I agree to let Whimstay auto-publish any new properties that become available i…" at bounding box center [217, 405] width 11 height 11
checkbox input "true"
click at [303, 533] on link "Read Full Terms and Conditions" at bounding box center [310, 540] width 197 height 15
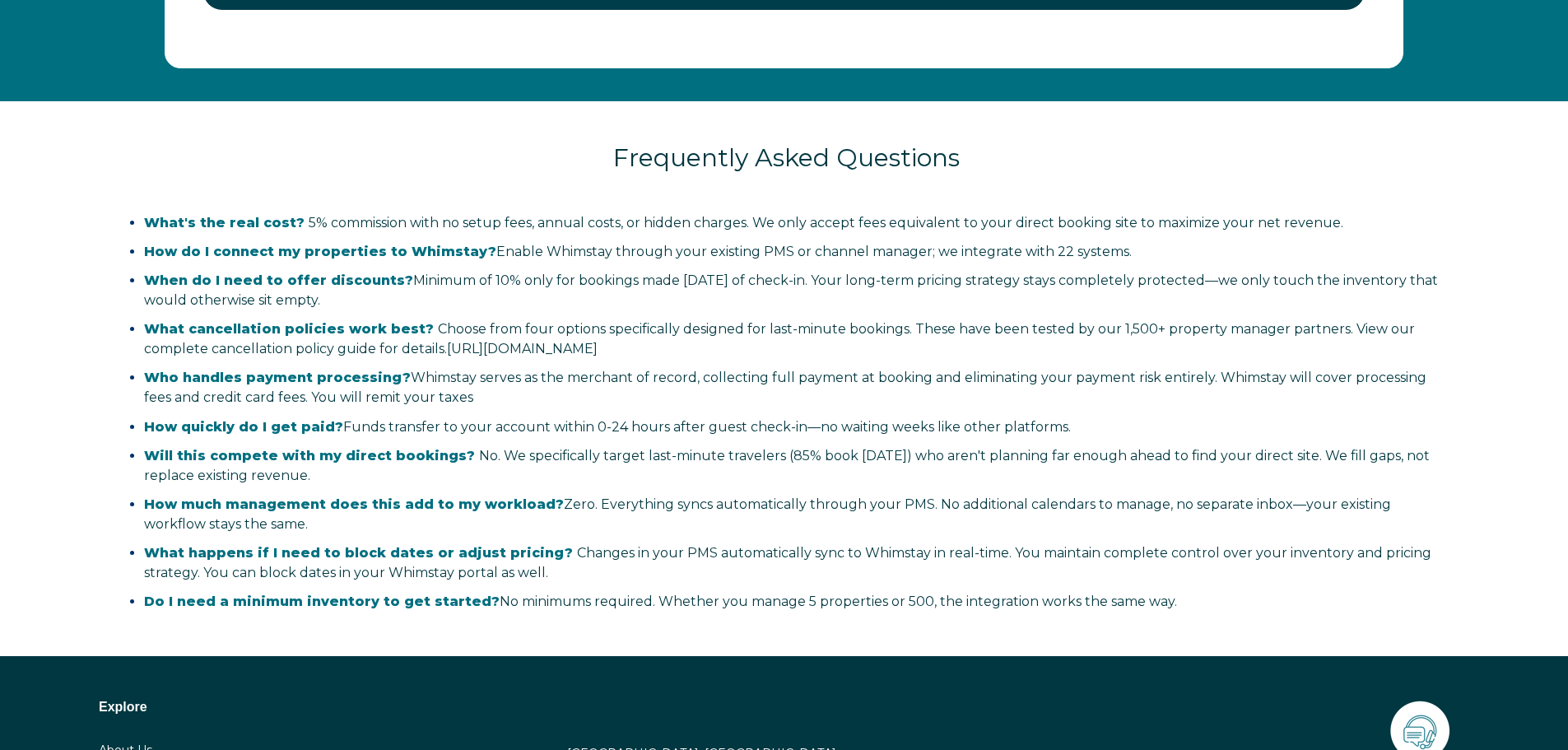
scroll to position [3475, 0]
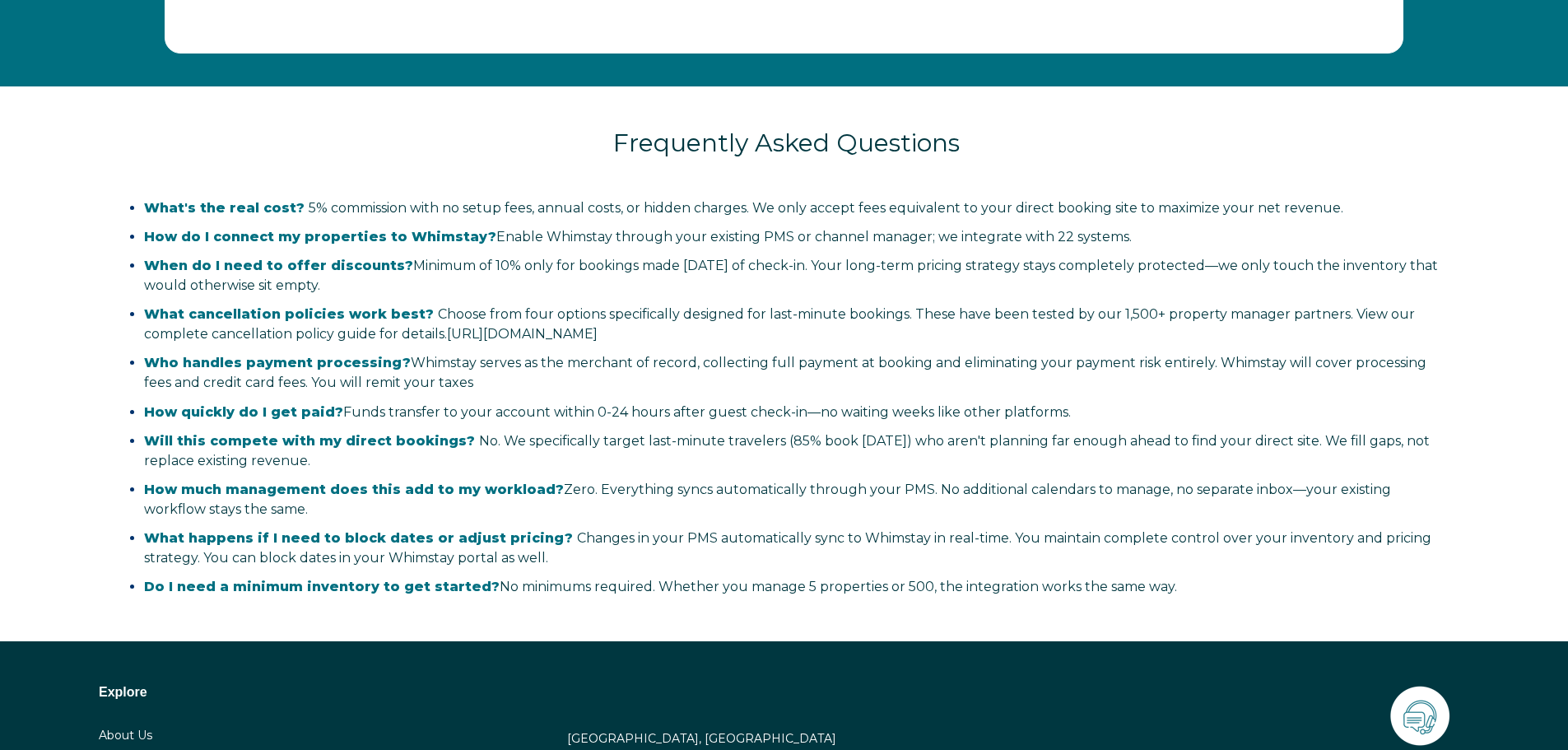
drag, startPoint x: 328, startPoint y: 202, endPoint x: 514, endPoint y: 291, distance: 206.2
click at [514, 291] on ul "What's the real cost? 5% commission with no setup fees, annual costs, or hidden…" at bounding box center [786, 398] width 1342 height 400
click at [507, 290] on li "When do I need to offer discounts? Minimum of 10% only for bookings made [DATE]…" at bounding box center [796, 276] width 1304 height 39
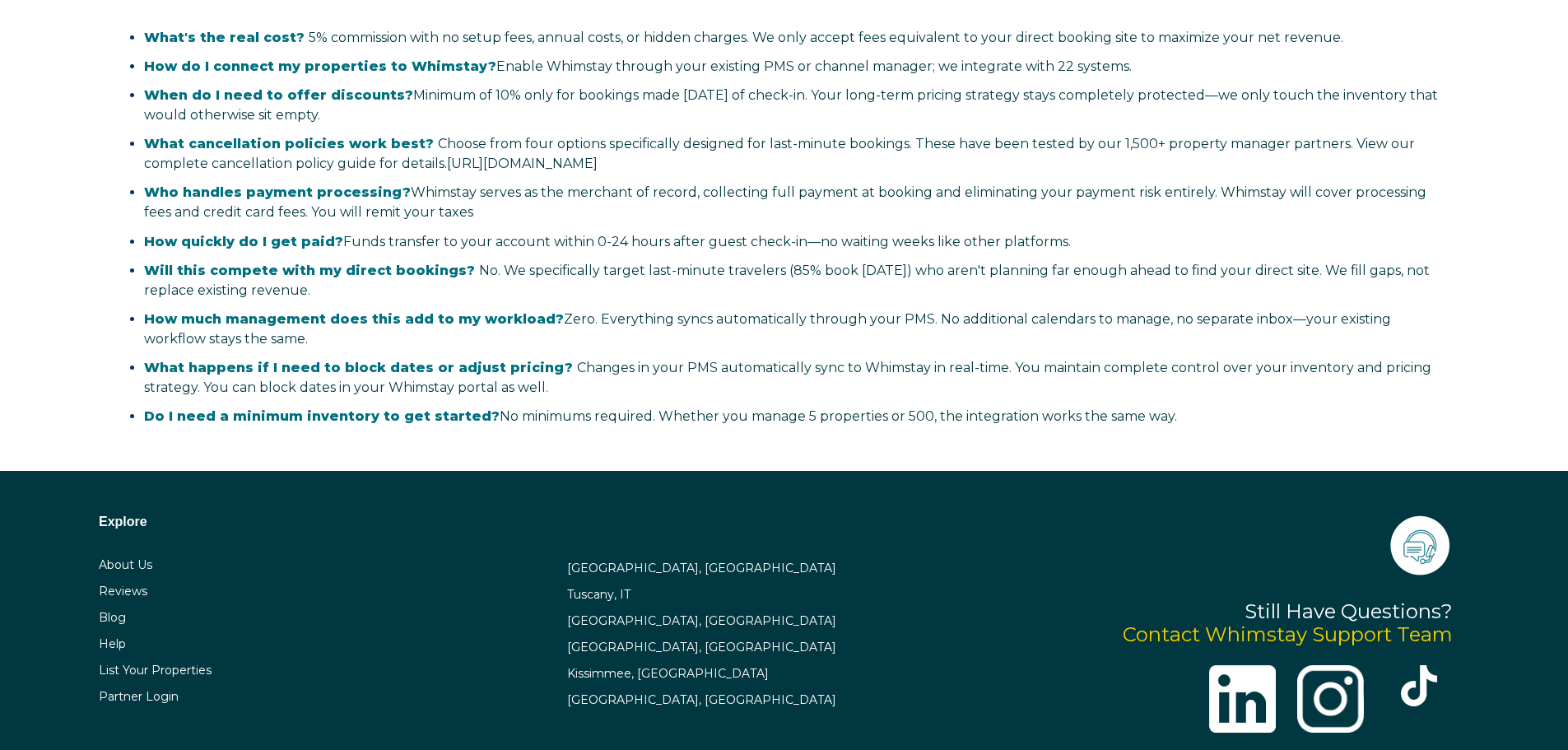
scroll to position [3639, 0]
